Goal: Transaction & Acquisition: Download file/media

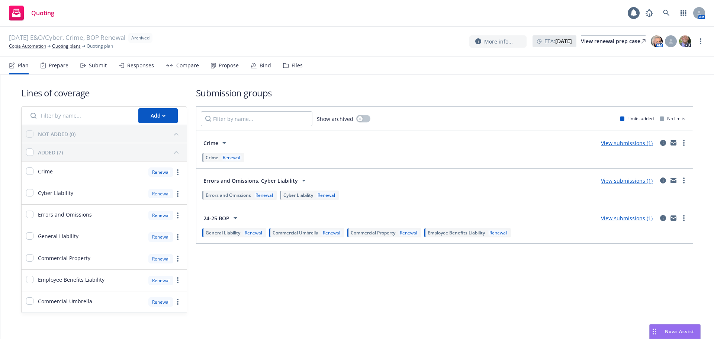
click at [55, 65] on div "Prepare" at bounding box center [59, 66] width 20 height 6
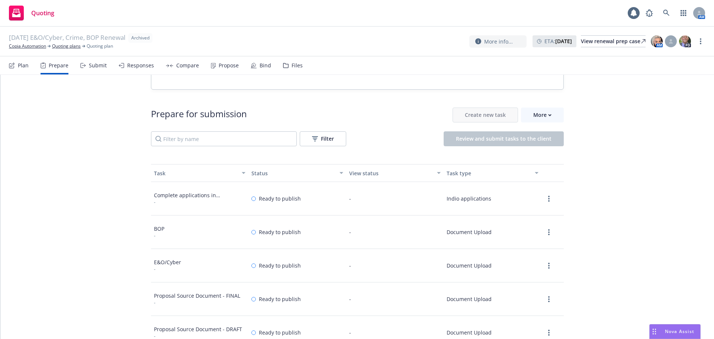
scroll to position [74, 0]
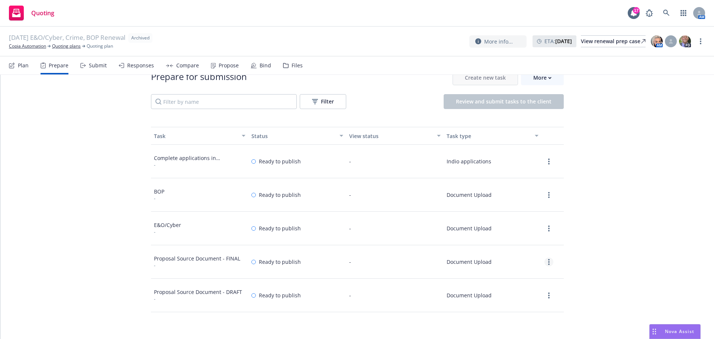
click at [545, 262] on link "more" at bounding box center [549, 261] width 9 height 9
click at [540, 273] on link "View" at bounding box center [537, 277] width 35 height 15
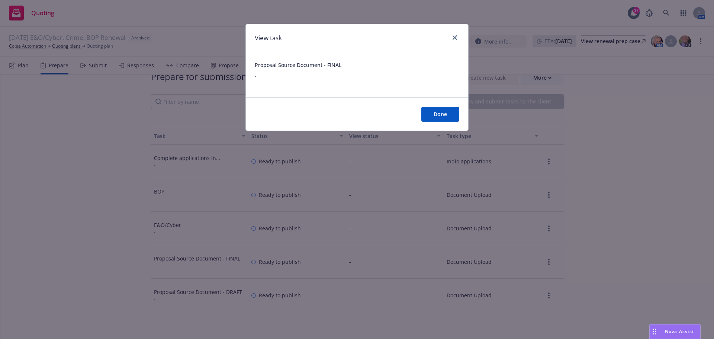
click at [455, 44] on div "View task" at bounding box center [357, 38] width 222 height 28
click at [456, 39] on icon "close" at bounding box center [455, 37] width 4 height 4
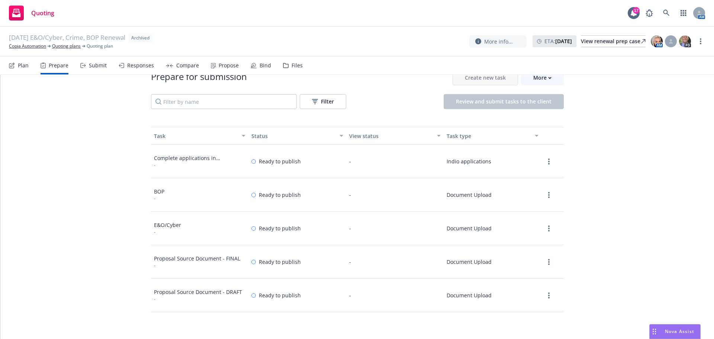
click at [545, 292] on div at bounding box center [549, 295] width 9 height 9
click at [548, 294] on link "more" at bounding box center [549, 295] width 9 height 9
click at [532, 305] on link "View" at bounding box center [537, 310] width 35 height 15
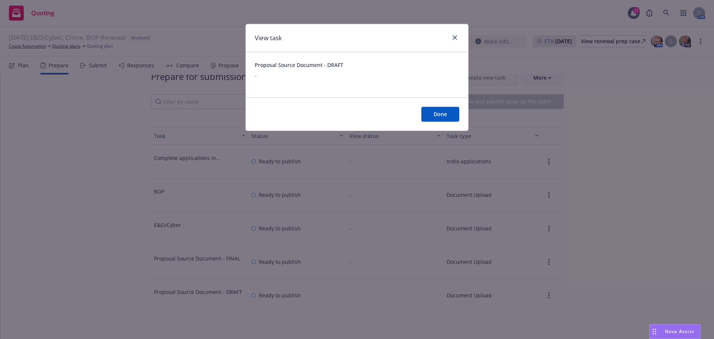
click at [449, 42] on div at bounding box center [454, 38] width 12 height 10
click at [456, 37] on icon "close" at bounding box center [455, 37] width 4 height 4
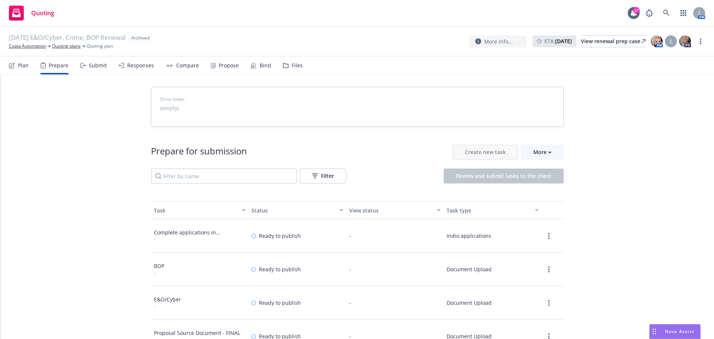
drag, startPoint x: 307, startPoint y: 68, endPoint x: 302, endPoint y: 68, distance: 4.8
click at [307, 68] on nav "Plan Prepare Submit Responses Compare Propose Bind Files" at bounding box center [357, 66] width 696 height 18
click at [295, 68] on div "Files" at bounding box center [297, 66] width 11 height 6
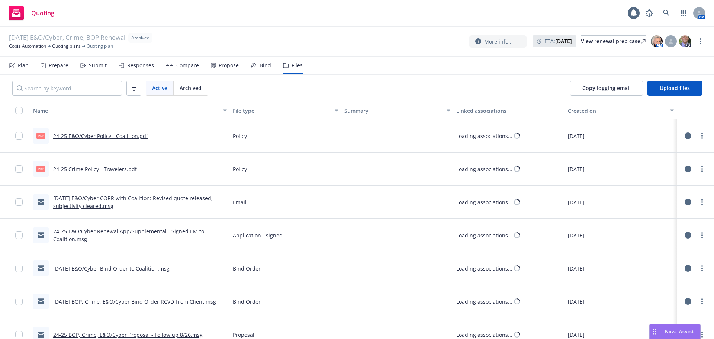
click at [230, 66] on div "Propose" at bounding box center [229, 66] width 20 height 6
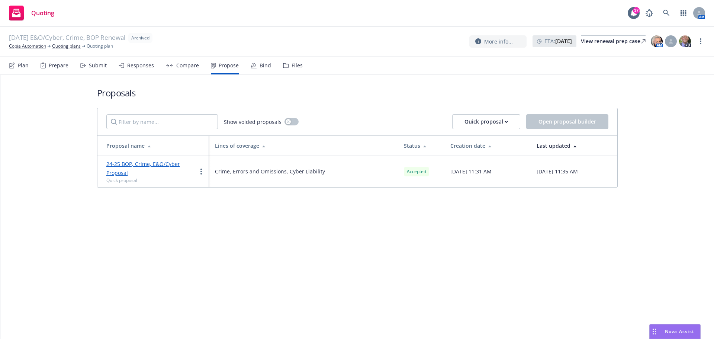
click at [168, 165] on link "24-25 BOP, Crime, E&O/Cyber Proposal" at bounding box center [143, 168] width 74 height 16
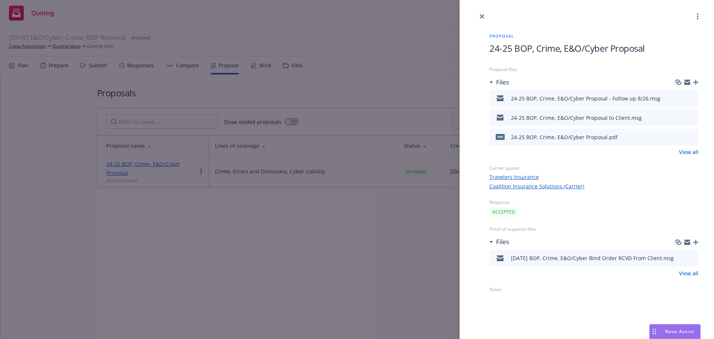
click at [692, 135] on icon "preview file" at bounding box center [691, 136] width 7 height 5
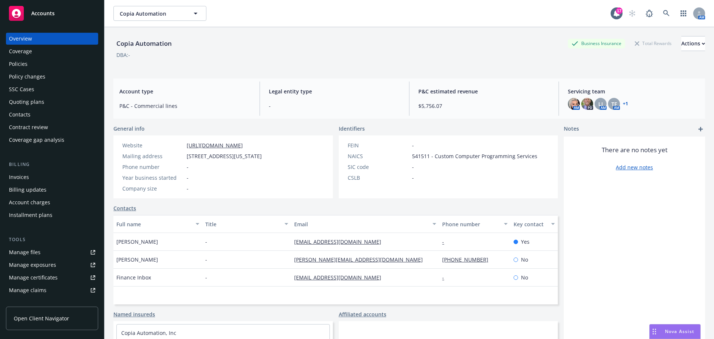
click at [25, 254] on div "Manage files" at bounding box center [25, 252] width 32 height 12
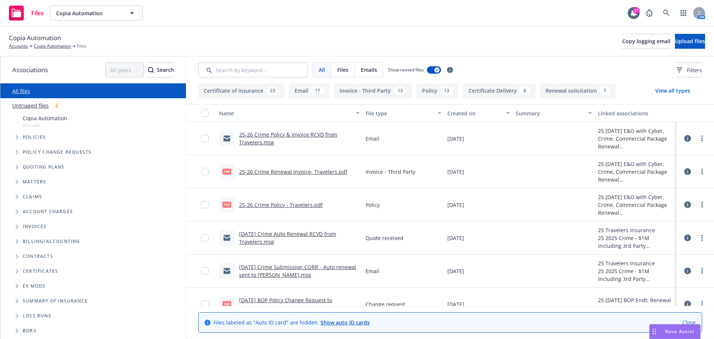
click at [14, 166] on span "Tree Example" at bounding box center [17, 167] width 12 height 12
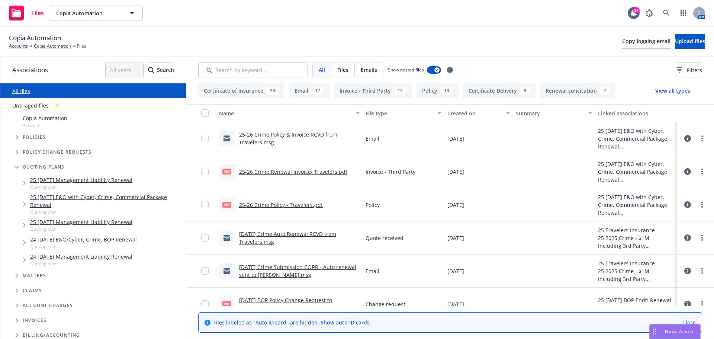
click at [132, 240] on link "24 08/26/24 E&O/Cyber, Crime, BOP Renewal" at bounding box center [83, 239] width 107 height 8
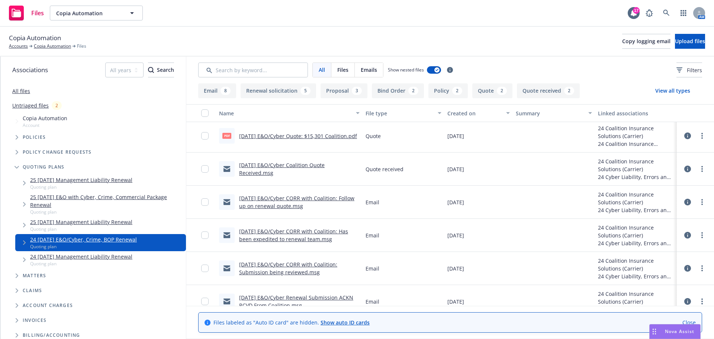
scroll to position [294, 0]
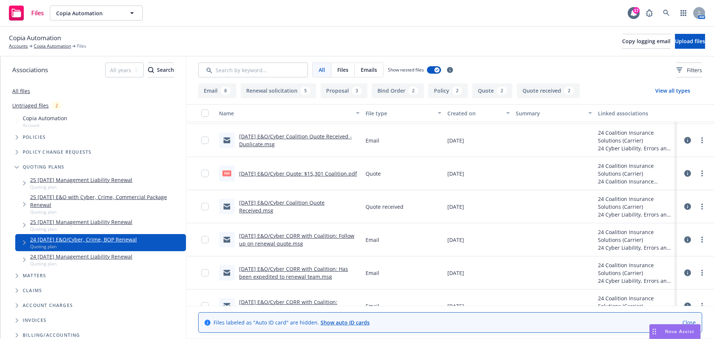
click at [260, 174] on link "8/26/24 E&O/Cyber Quote: $15,301 Coalition.pdf" at bounding box center [298, 173] width 118 height 7
click at [205, 172] on input "checkbox" at bounding box center [204, 173] width 7 height 7
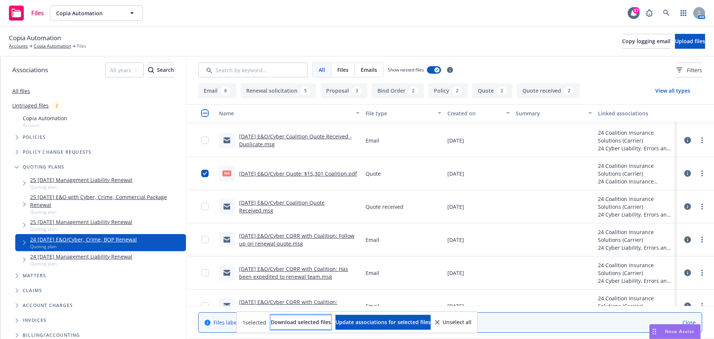
click at [299, 325] on span "Download selected files" at bounding box center [301, 321] width 60 height 7
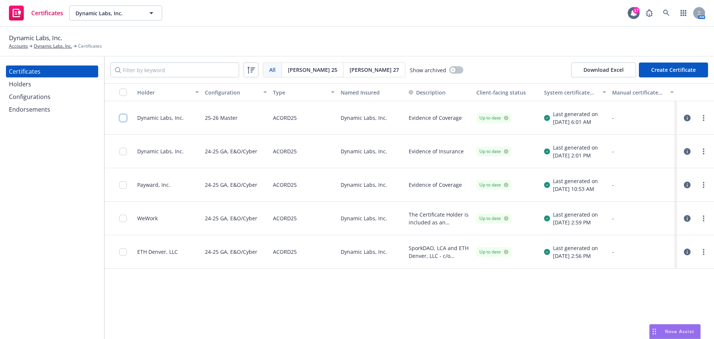
click at [124, 119] on input "checkbox" at bounding box center [122, 117] width 7 height 7
click at [321, 334] on div "Holder Configuration Type Named Insured Description Client-facing status System…" at bounding box center [410, 211] width 610 height 256
click at [339, 322] on icon "button" at bounding box center [340, 322] width 3 height 3
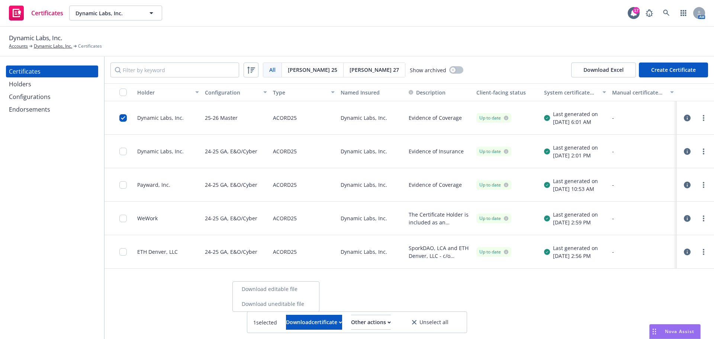
click at [319, 301] on link "Download uneditable file" at bounding box center [276, 304] width 86 height 15
